Goal: Navigation & Orientation: Find specific page/section

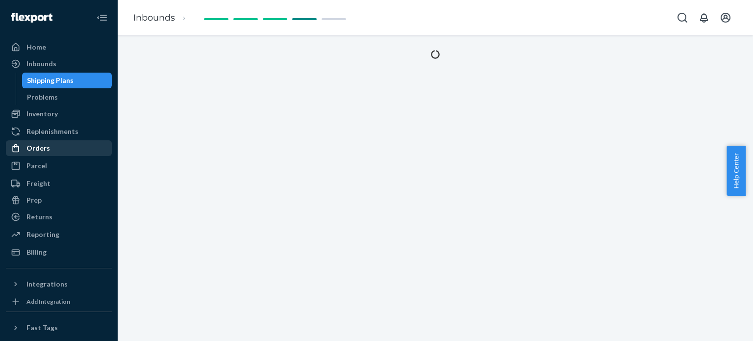
click at [45, 145] on div "Orders" at bounding box center [38, 148] width 24 height 10
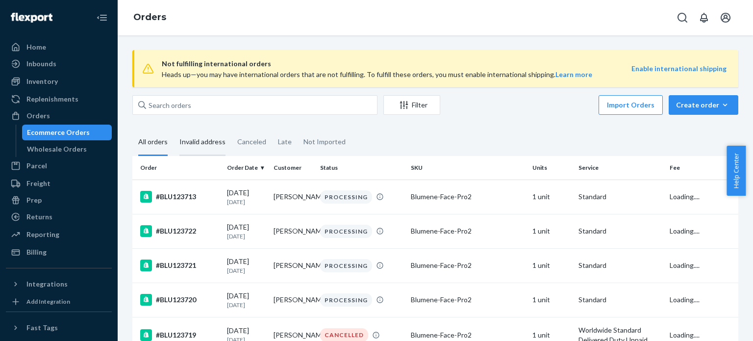
click at [211, 148] on div "Invalid address" at bounding box center [203, 142] width 46 height 27
click at [174, 129] on input "Invalid address" at bounding box center [174, 129] width 0 height 0
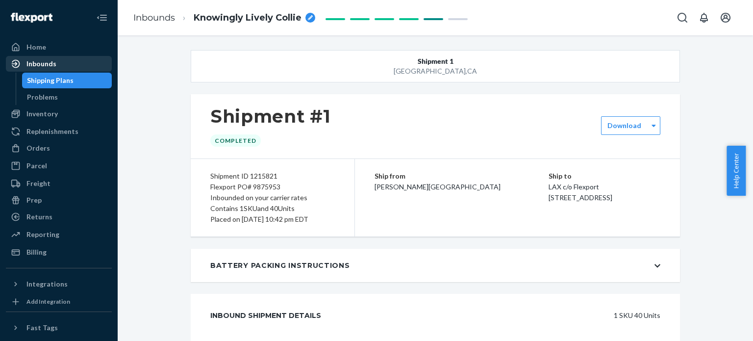
click at [55, 67] on div "Inbounds" at bounding box center [59, 64] width 104 height 14
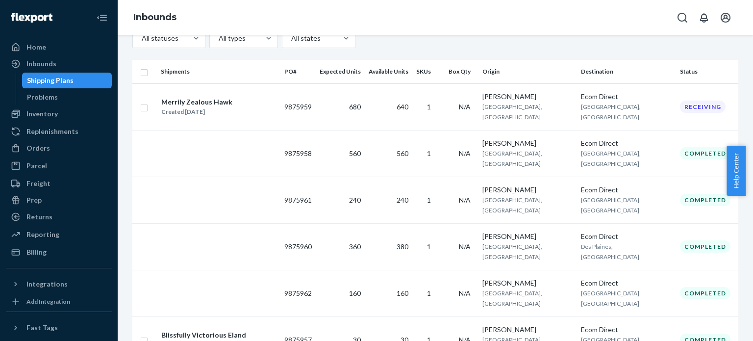
scroll to position [196, 0]
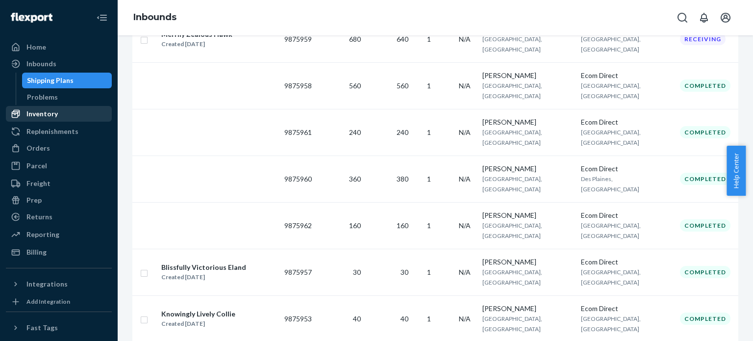
click at [78, 113] on div "Inventory" at bounding box center [59, 114] width 104 height 14
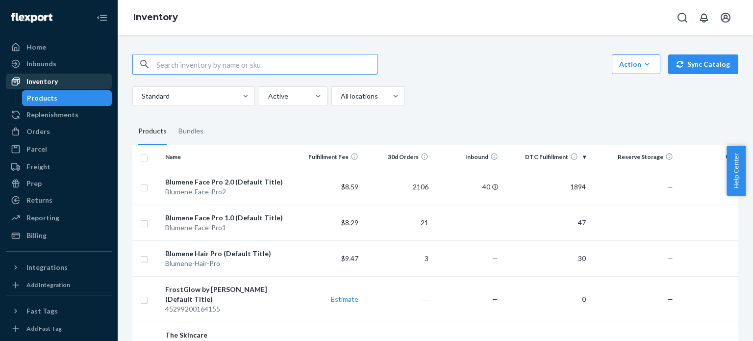
click at [31, 82] on div "Inventory" at bounding box center [41, 82] width 31 height 10
click at [45, 63] on div "Inbounds" at bounding box center [41, 64] width 30 height 10
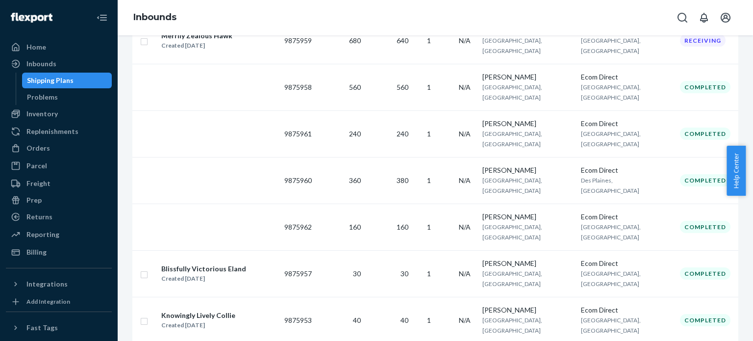
scroll to position [196, 0]
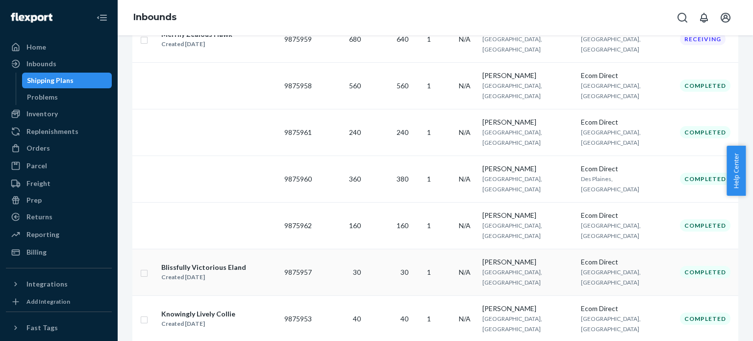
click at [413, 249] on td "30" at bounding box center [389, 272] width 48 height 47
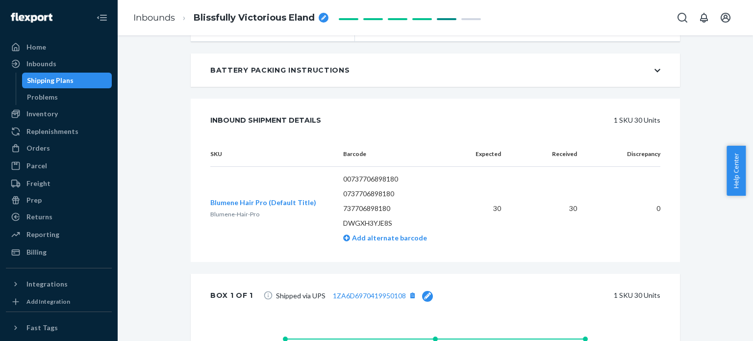
scroll to position [196, 0]
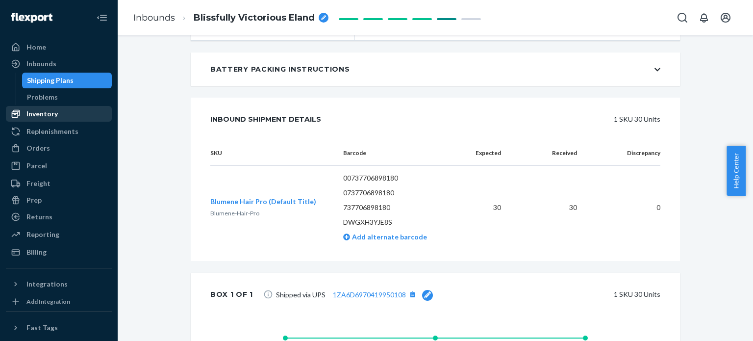
click at [59, 110] on div "Inventory" at bounding box center [59, 114] width 104 height 14
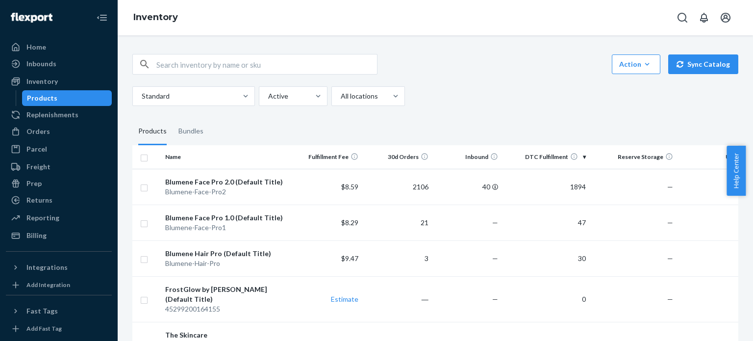
click at [534, 101] on div "Standard Active All locations" at bounding box center [431, 96] width 599 height 20
